Goal: Information Seeking & Learning: Check status

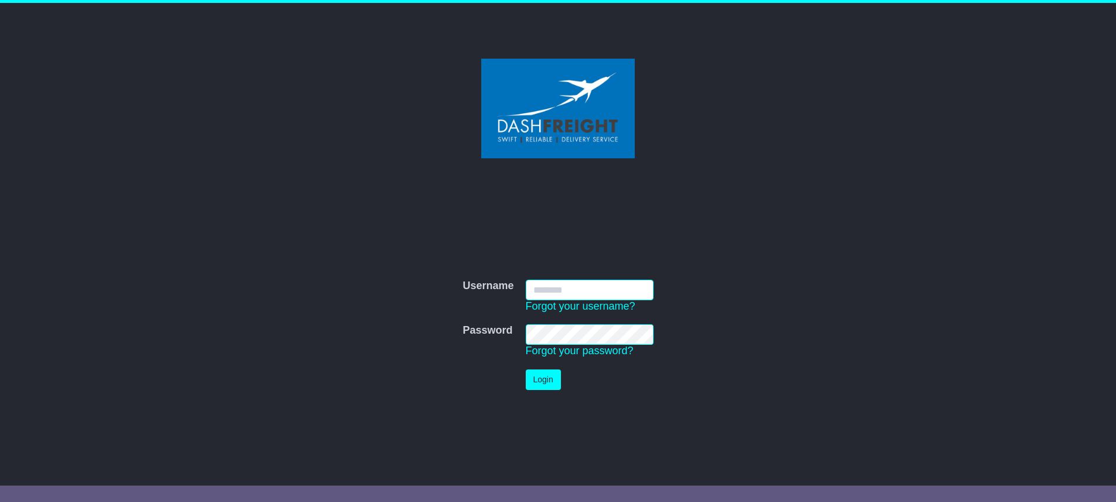
click at [539, 286] on input "Username" at bounding box center [590, 290] width 128 height 21
type input "**********"
click at [534, 379] on button "Login" at bounding box center [543, 379] width 35 height 21
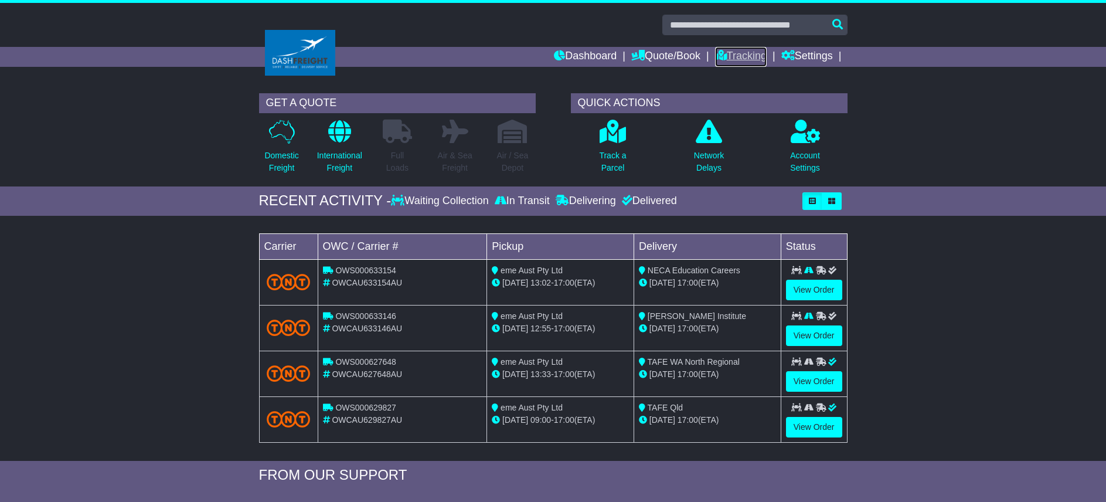
click at [735, 59] on link "Tracking" at bounding box center [741, 57] width 52 height 20
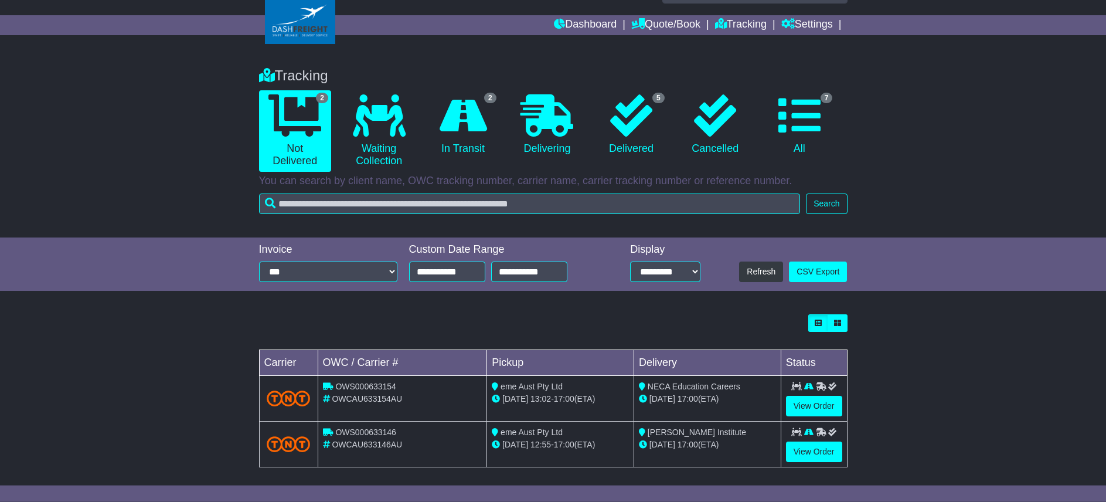
scroll to position [39, 0]
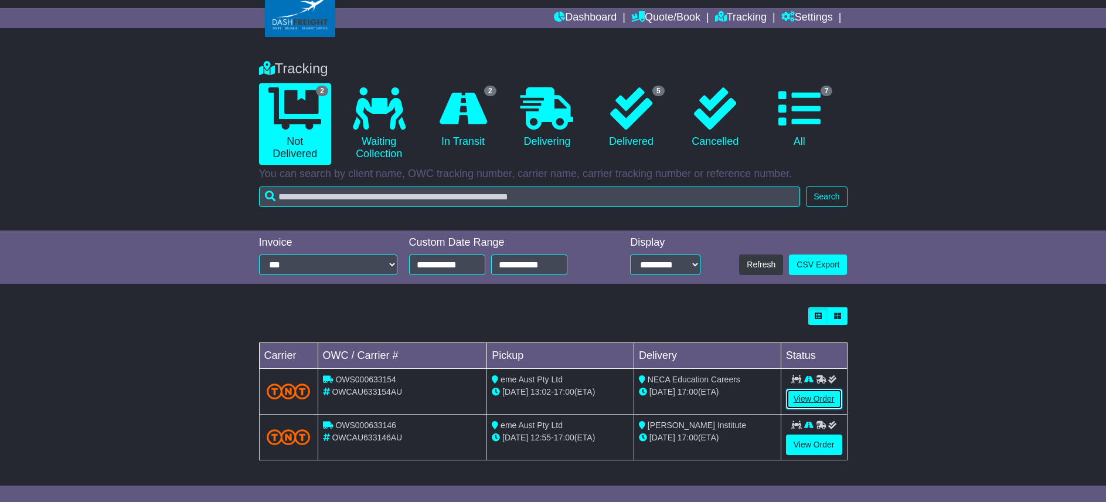
click at [818, 397] on link "View Order" at bounding box center [814, 399] width 56 height 21
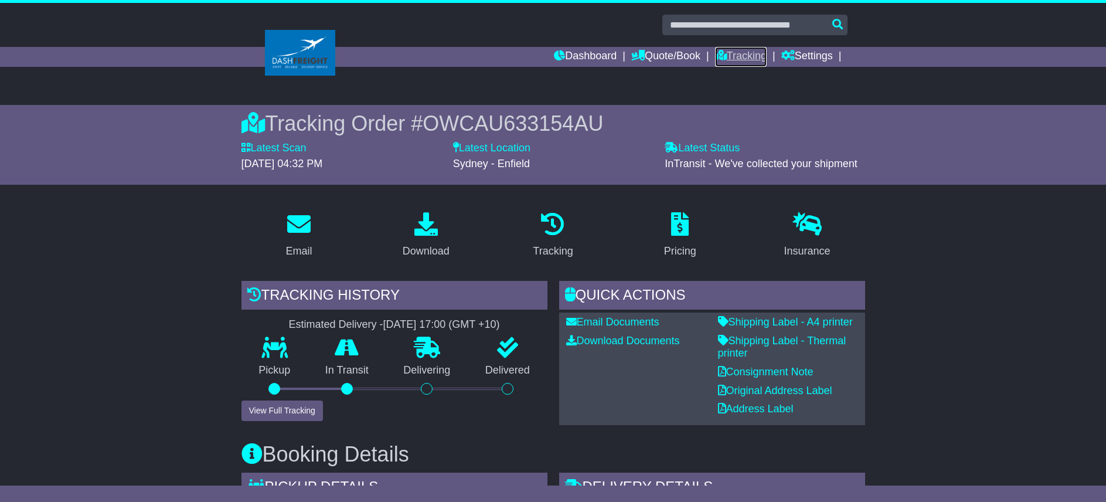
click at [743, 58] on link "Tracking" at bounding box center [741, 57] width 52 height 20
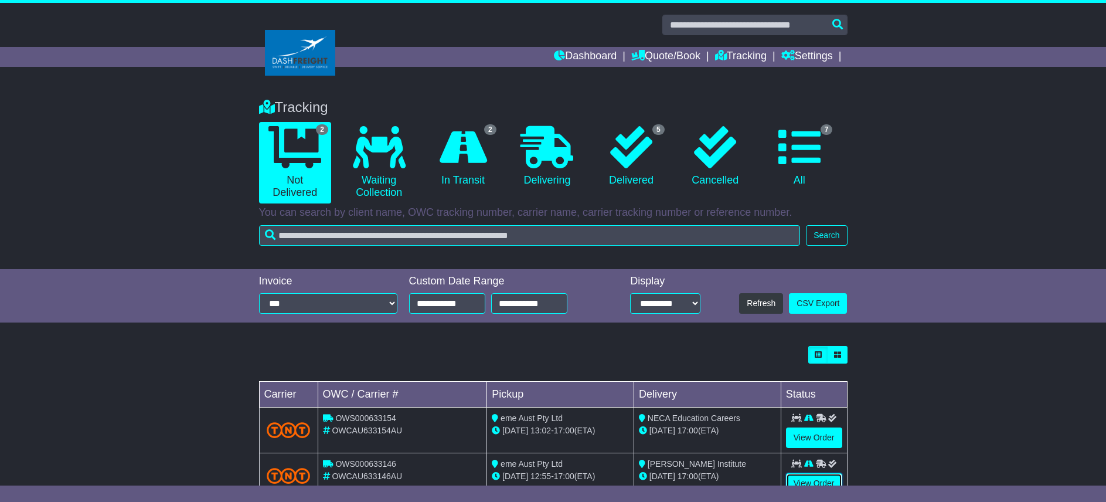
click at [810, 476] on link "View Order" at bounding box center [814, 483] width 56 height 21
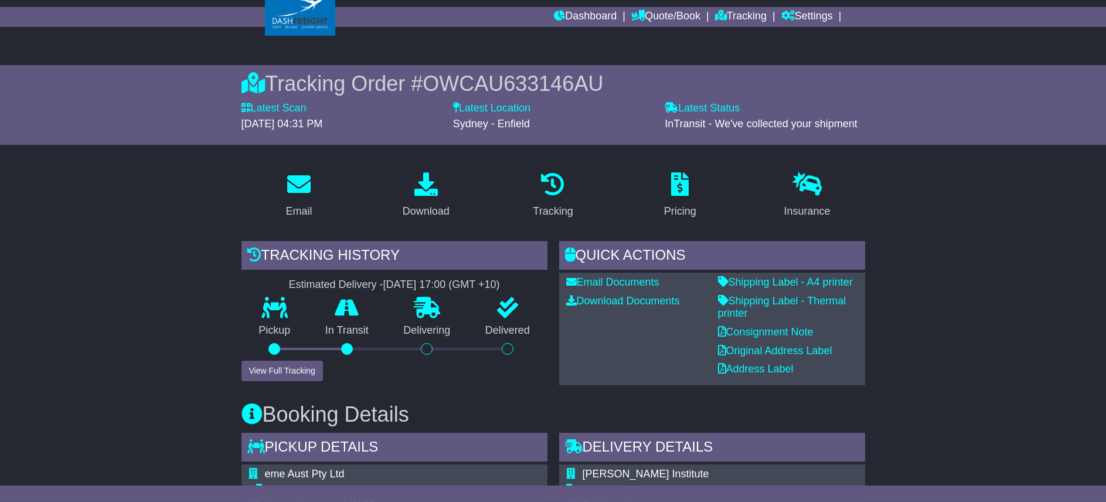
scroll to position [60, 0]
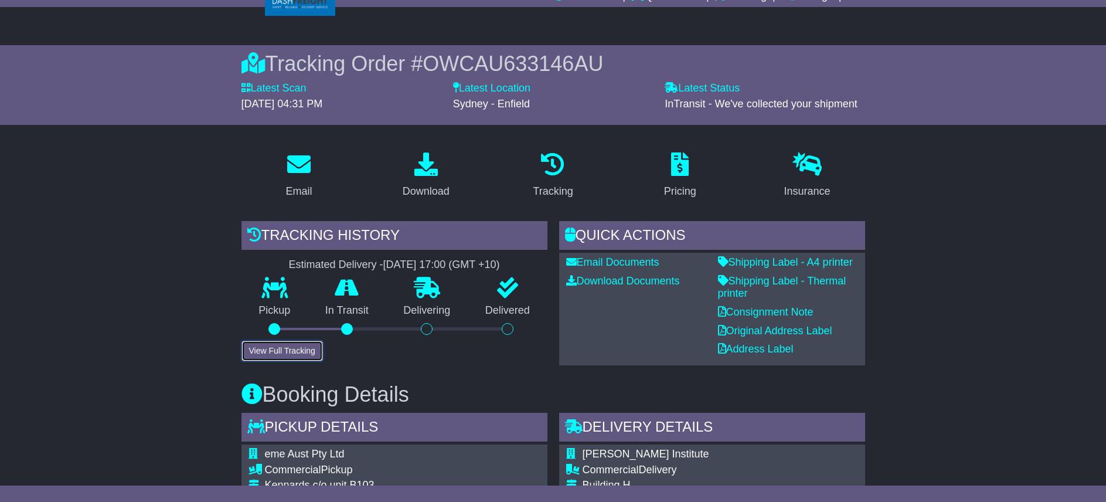
click at [300, 351] on button "View Full Tracking" at bounding box center [283, 351] width 82 height 21
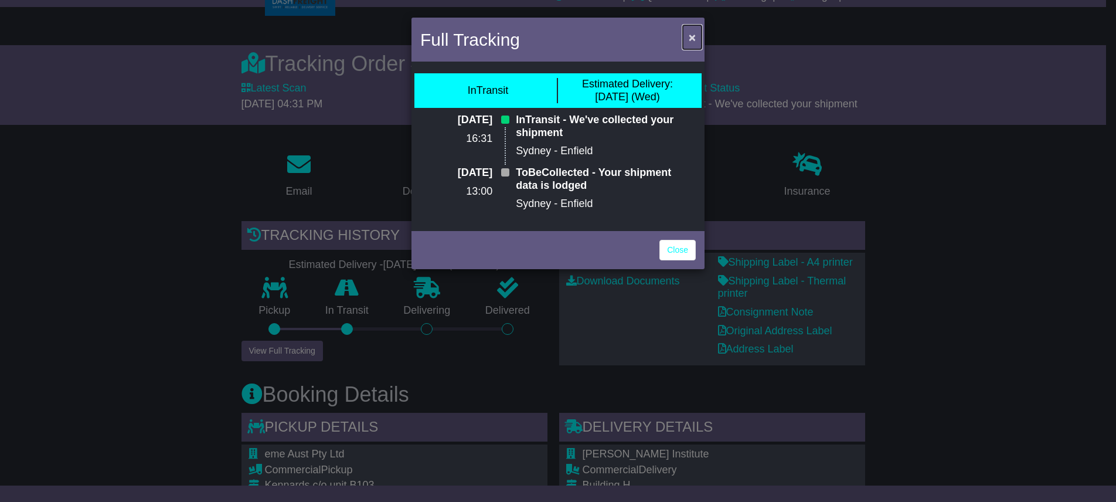
click at [691, 36] on span "×" at bounding box center [692, 36] width 7 height 13
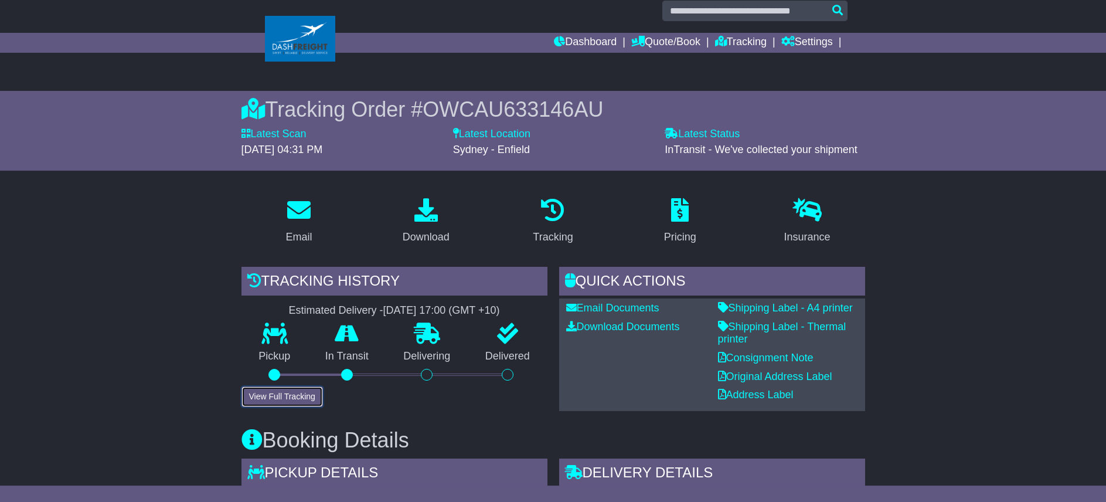
scroll to position [0, 0]
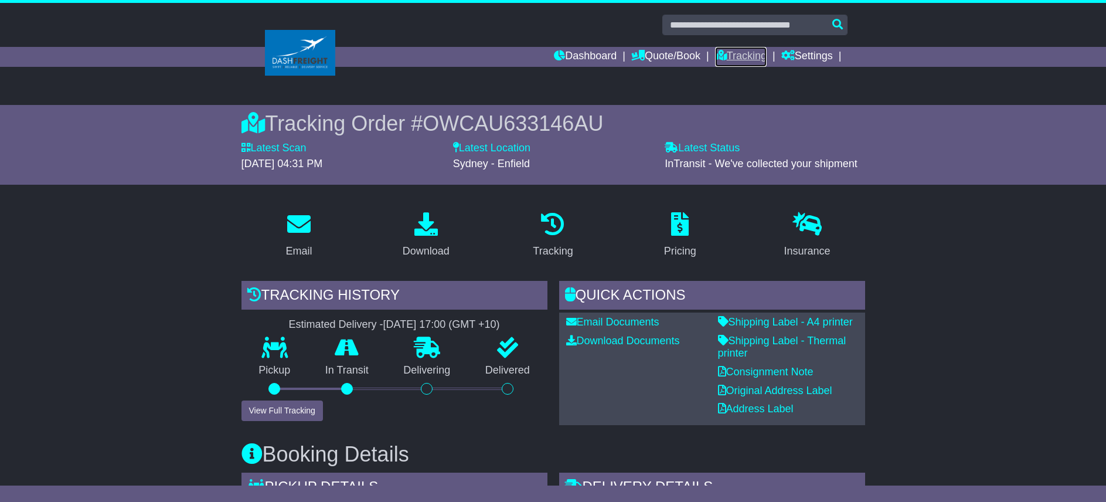
click at [725, 55] on link "Tracking" at bounding box center [741, 57] width 52 height 20
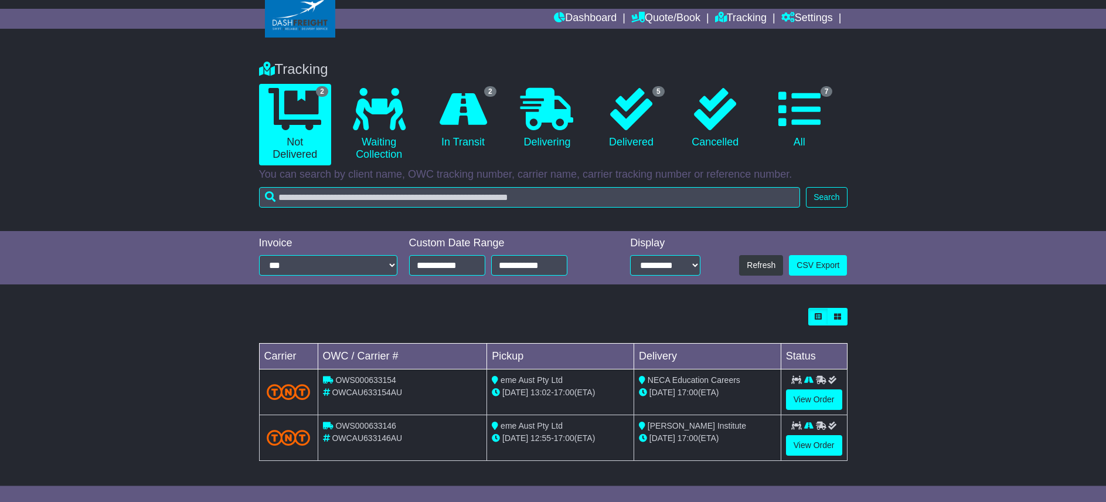
scroll to position [39, 0]
